Goal: Information Seeking & Learning: Learn about a topic

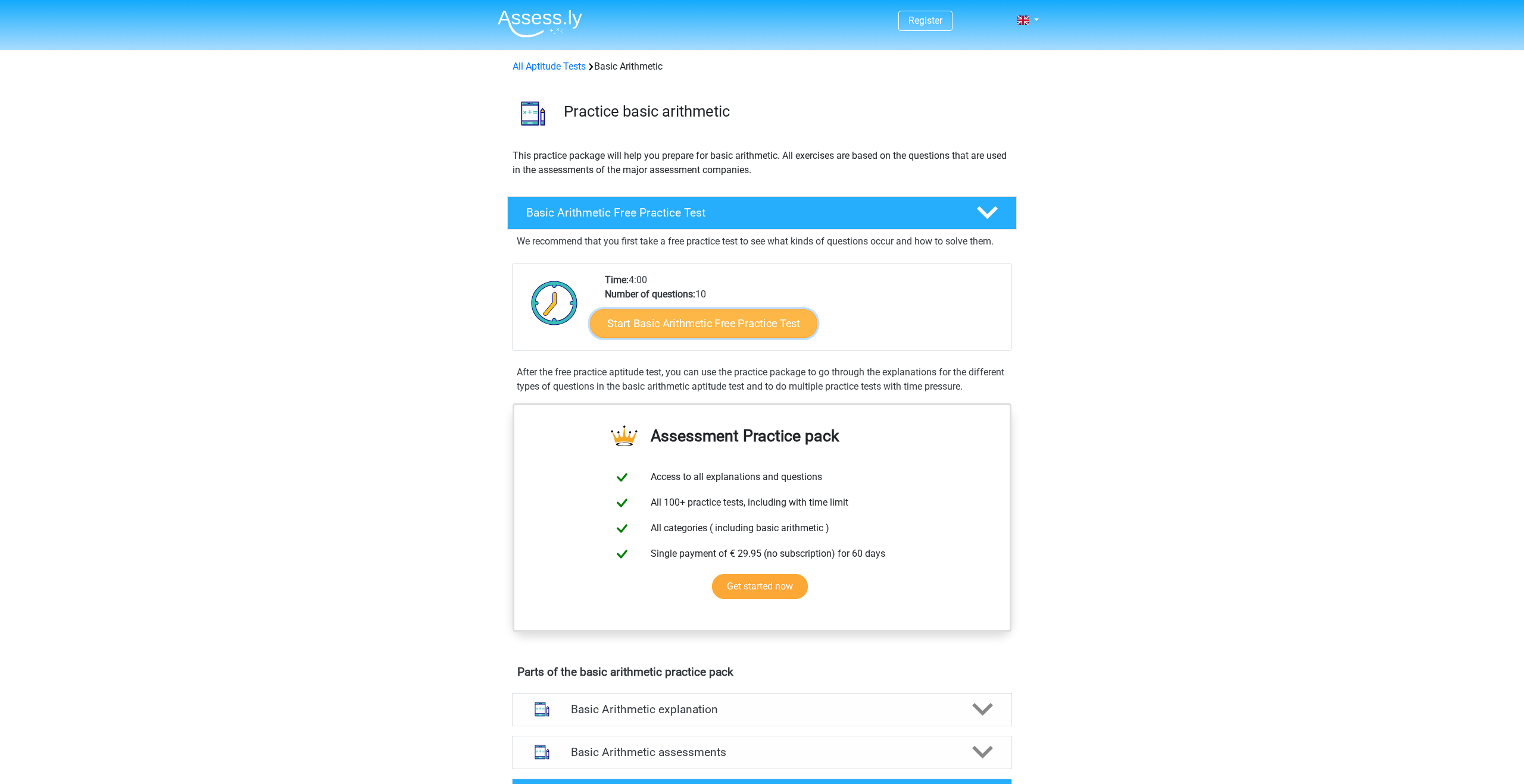
click at [769, 327] on link "Start Basic Arithmetic Free Practice Test" at bounding box center [704, 323] width 227 height 28
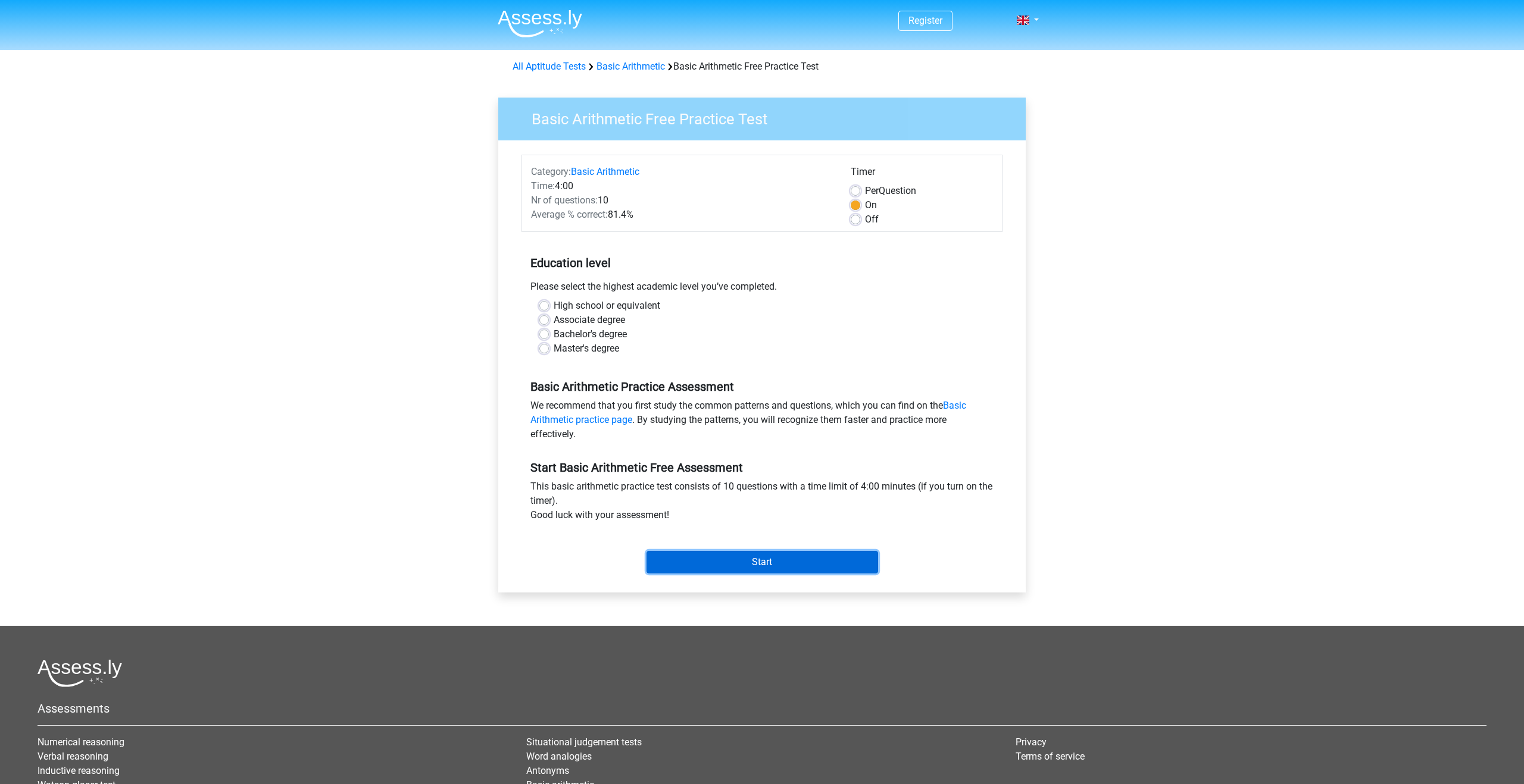
click at [824, 561] on input "Start" at bounding box center [762, 562] width 231 height 23
click at [624, 308] on label "High school or equivalent" at bounding box center [607, 306] width 107 height 14
click at [549, 308] on input "High school or equivalent" at bounding box center [544, 304] width 9 height 12
radio input "true"
click at [791, 551] on input "Start" at bounding box center [762, 562] width 231 height 23
